Goal: Task Accomplishment & Management: Manage account settings

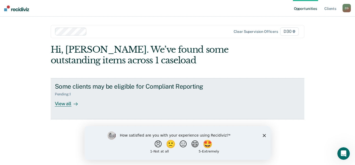
click at [65, 104] on div "View all" at bounding box center [69, 101] width 29 height 10
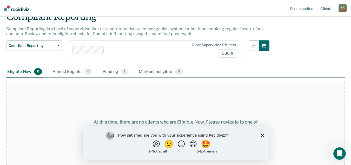
scroll to position [27, 0]
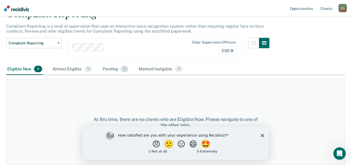
click at [109, 66] on div "Pending 1" at bounding box center [116, 68] width 28 height 11
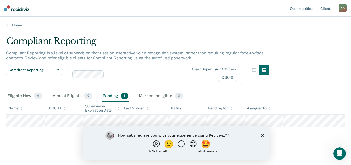
scroll to position [0, 0]
click at [211, 144] on button "🤩" at bounding box center [206, 143] width 14 height 10
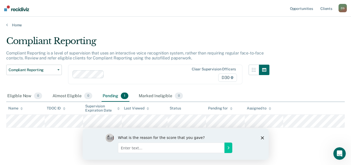
click at [264, 137] on icon "Close survey" at bounding box center [262, 137] width 3 height 3
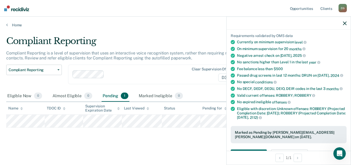
scroll to position [0, 0]
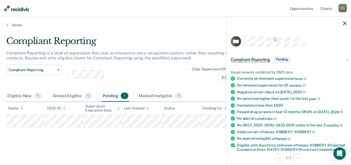
click at [344, 23] on icon "button" at bounding box center [345, 23] width 4 height 4
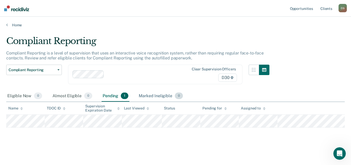
click at [159, 97] on div "Marked Ineligible 0" at bounding box center [161, 95] width 46 height 11
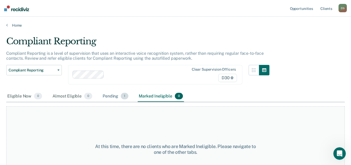
click at [109, 95] on div "Pending 1" at bounding box center [116, 96] width 28 height 11
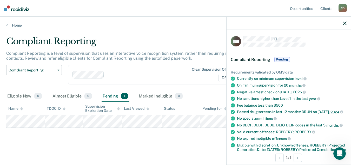
click at [344, 22] on icon "button" at bounding box center [345, 23] width 4 height 4
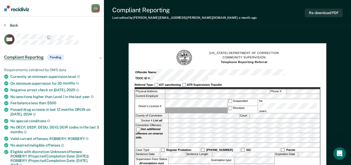
click at [16, 25] on button "Back" at bounding box center [11, 25] width 14 height 5
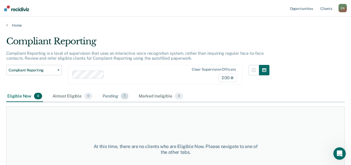
click at [106, 95] on div "Pending 1" at bounding box center [116, 96] width 28 height 11
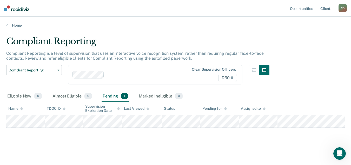
click at [344, 7] on div "C G" at bounding box center [343, 8] width 8 height 8
click at [309, 34] on link "Log Out" at bounding box center [322, 34] width 42 height 4
